Goal: Task Accomplishment & Management: Complete application form

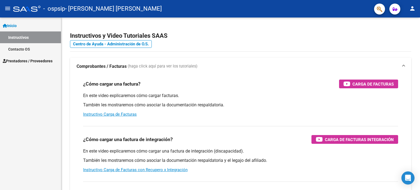
click at [32, 63] on span "Prestadores / Proveedores" at bounding box center [28, 61] width 50 height 6
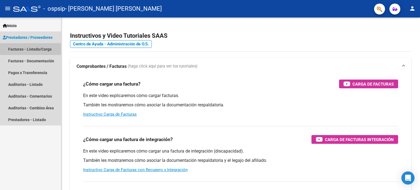
click at [36, 51] on link "Facturas - Listado/Carga" at bounding box center [30, 49] width 61 height 12
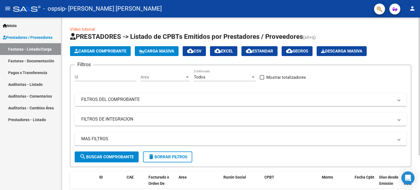
click at [97, 51] on span "Cargar Comprobante" at bounding box center [100, 51] width 52 height 5
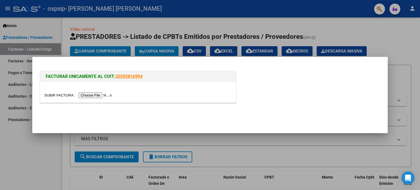
click at [99, 97] on input "file" at bounding box center [78, 95] width 69 height 6
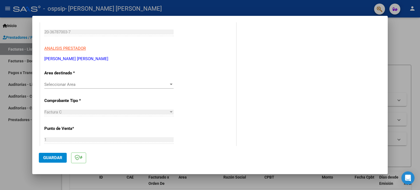
scroll to position [84, 0]
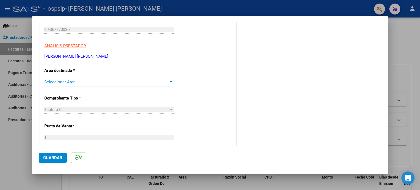
click at [102, 80] on span "Seleccionar Area" at bounding box center [106, 82] width 124 height 5
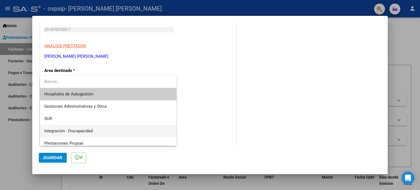
click at [106, 133] on span "Integración - Discapacidad" at bounding box center [108, 131] width 128 height 12
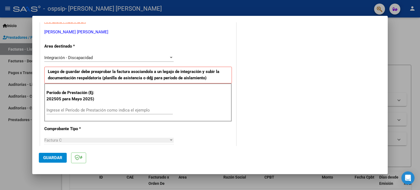
scroll to position [127, 0]
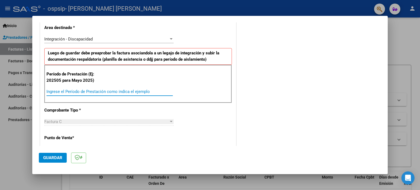
click at [132, 94] on input "Ingrese el Período de Prestación como indica el ejemplo" at bounding box center [110, 91] width 126 height 5
type input "202509"
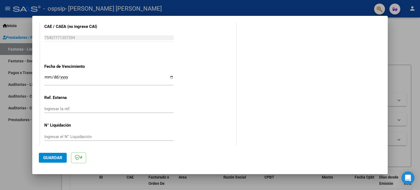
scroll to position [357, 0]
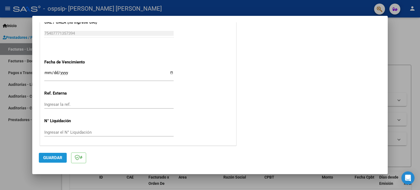
click at [59, 156] on span "Guardar" at bounding box center [52, 157] width 19 height 5
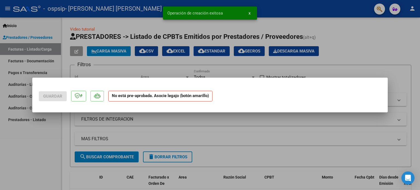
scroll to position [0, 0]
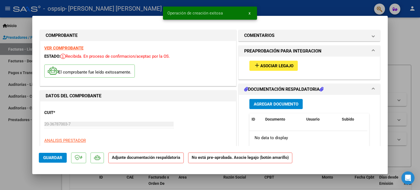
click at [282, 63] on button "add Asociar Legajo" at bounding box center [274, 66] width 48 height 10
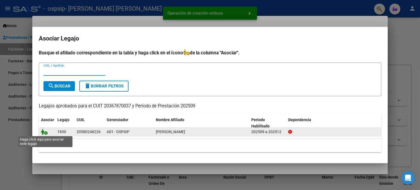
click at [45, 133] on icon at bounding box center [44, 132] width 7 height 6
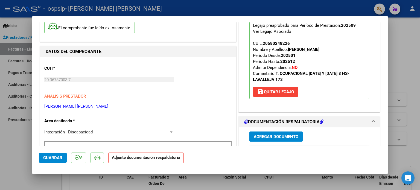
scroll to position [46, 0]
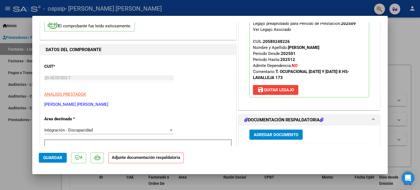
drag, startPoint x: 337, startPoint y: 70, endPoint x: 351, endPoint y: 74, distance: 14.5
click at [349, 74] on strong "T. OCUPACIONAL MARTES Y JUEVES 8 HS-LAVALLEJA 173" at bounding box center [301, 74] width 96 height 11
click at [352, 74] on p "Legajo preaprobado para Período de Prestación: 202509 Ver Legajo Asociado CUIL:…" at bounding box center [310, 58] width 120 height 79
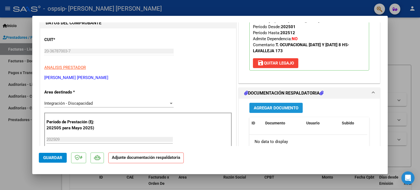
click at [285, 110] on span "Agregar Documento" at bounding box center [276, 108] width 45 height 5
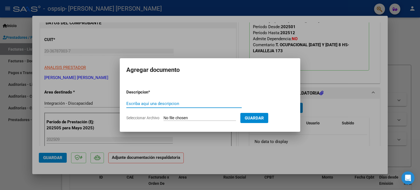
click at [194, 117] on input "Seleccionar Archivo" at bounding box center [200, 118] width 73 height 5
click at [204, 116] on input "Seleccionar Archivo" at bounding box center [200, 118] width 73 height 5
type input "C:\fakepath\MADELAIRE SEPTIEMBRE 2025.pdf"
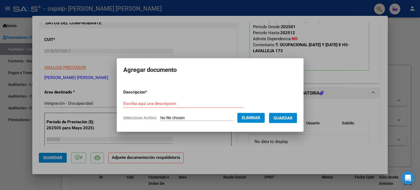
drag, startPoint x: 286, startPoint y: 120, endPoint x: 186, endPoint y: 109, distance: 101.0
click at [186, 109] on form "Descripcion * Escriba aquí una descripcion Seleccionar Archivo Eliminar Guardar" at bounding box center [210, 105] width 174 height 40
click at [184, 109] on div "Escriba aquí una descripcion" at bounding box center [183, 106] width 120 height 13
click at [179, 108] on div "Escriba aquí una descripcion" at bounding box center [183, 106] width 120 height 13
click at [177, 107] on div "Escriba aquí una descripcion" at bounding box center [183, 104] width 120 height 8
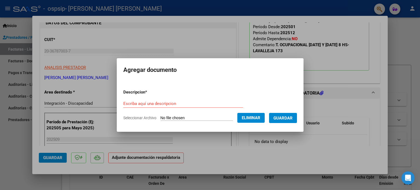
click at [174, 106] on div "Escriba aquí una descripcion" at bounding box center [183, 104] width 120 height 8
type input "p"
type input "Planilla de asistencia septiembre 2025"
click at [280, 116] on span "Guardar" at bounding box center [283, 118] width 19 height 5
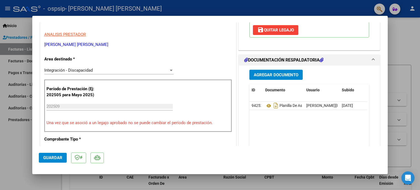
scroll to position [109, 0]
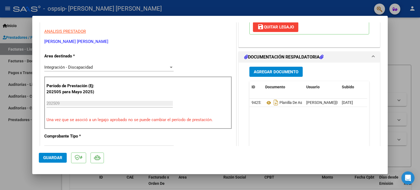
click at [58, 158] on span "Guardar" at bounding box center [52, 157] width 19 height 5
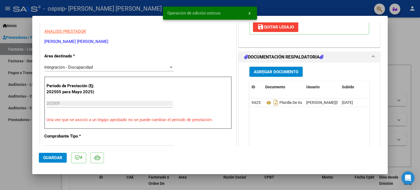
click at [420, 65] on div at bounding box center [210, 95] width 420 height 190
type input "$ 0,00"
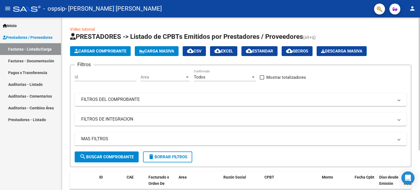
scroll to position [51, 0]
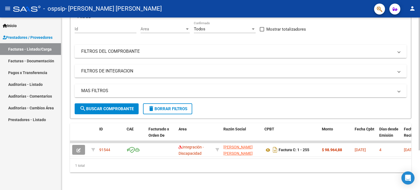
click at [416, 122] on div "Video tutorial PRESTADORES -> Listado de CPBTs Emitidos por Prestadores / Prove…" at bounding box center [241, 79] width 360 height 221
click at [38, 62] on link "Facturas - Documentación" at bounding box center [30, 61] width 61 height 12
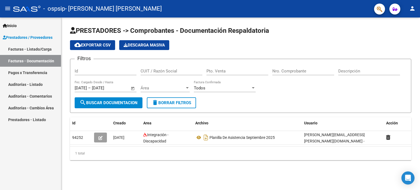
click at [27, 72] on link "Pagos x Transferencia" at bounding box center [30, 73] width 61 height 12
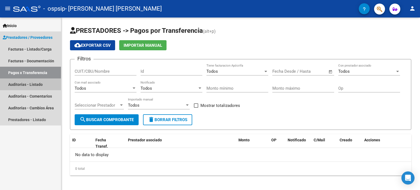
click at [27, 81] on link "Auditorías - Listado" at bounding box center [30, 85] width 61 height 12
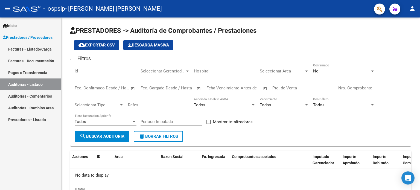
click at [31, 47] on link "Facturas - Listado/Carga" at bounding box center [30, 49] width 61 height 12
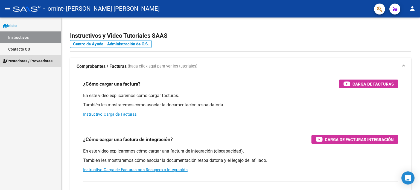
click at [36, 62] on span "Prestadores / Proveedores" at bounding box center [28, 61] width 50 height 6
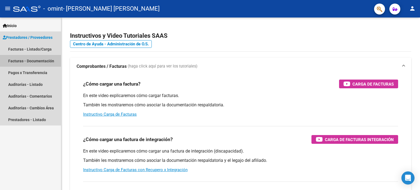
click at [36, 62] on link "Facturas - Documentación" at bounding box center [30, 61] width 61 height 12
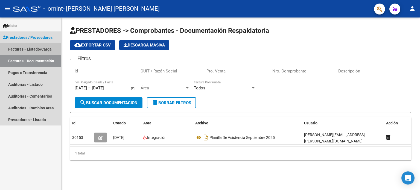
click at [41, 52] on link "Facturas - Listado/Carga" at bounding box center [30, 49] width 61 height 12
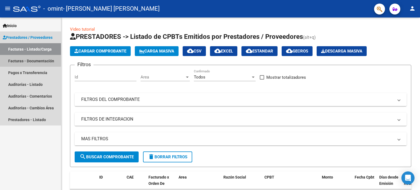
click at [44, 60] on link "Facturas - Documentación" at bounding box center [30, 61] width 61 height 12
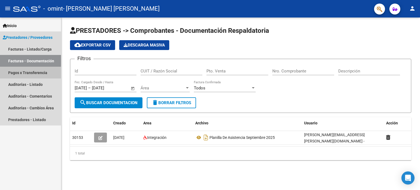
click at [38, 72] on link "Pagos x Transferencia" at bounding box center [30, 73] width 61 height 12
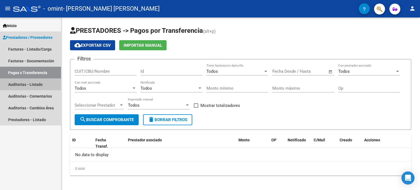
click at [36, 85] on link "Auditorías - Listado" at bounding box center [30, 85] width 61 height 12
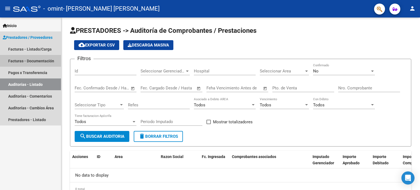
click at [41, 57] on link "Facturas - Documentación" at bounding box center [30, 61] width 61 height 12
